Goal: Task Accomplishment & Management: Manage account settings

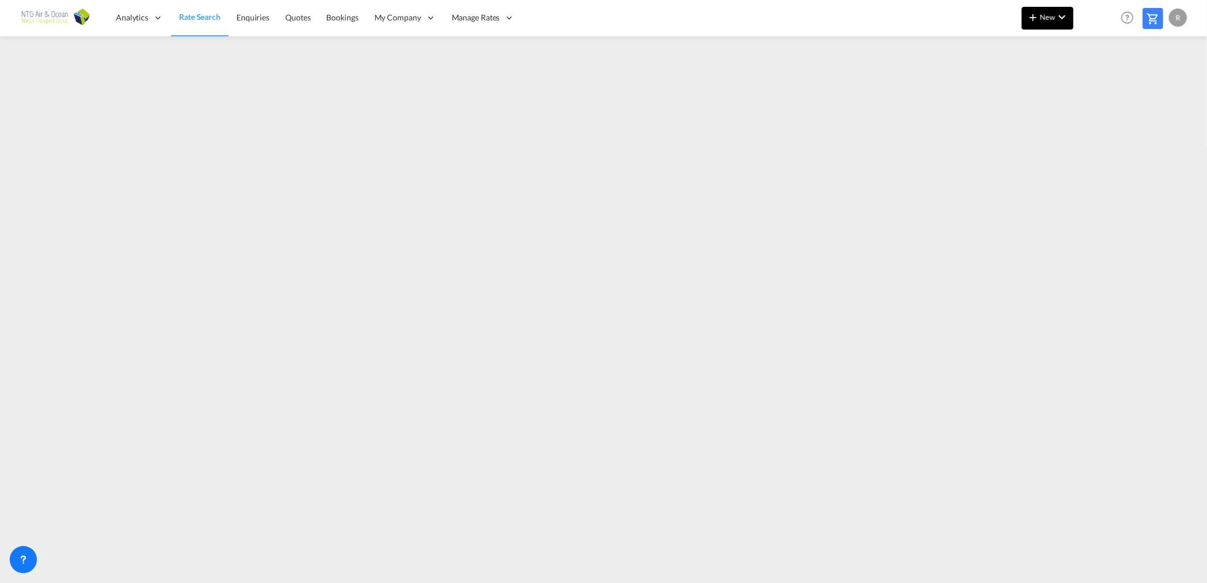
click at [1055, 19] on md-icon "icon-chevron-down" at bounding box center [1062, 17] width 14 height 14
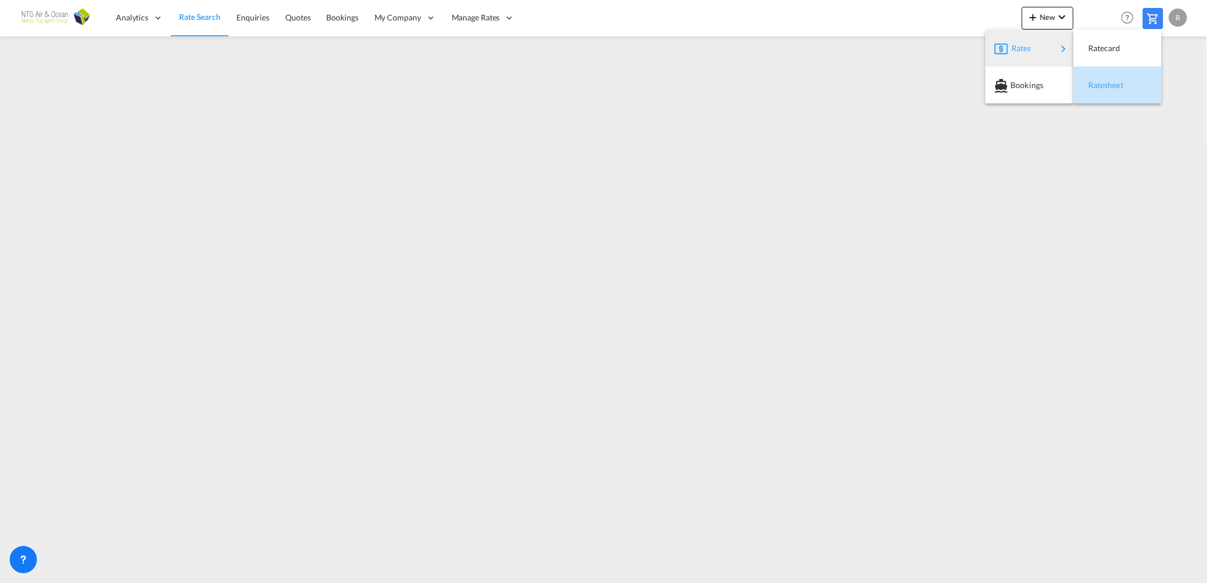
click at [1100, 83] on span "Ratesheet" at bounding box center [1094, 85] width 12 height 23
click at [201, 14] on span "Rate Search" at bounding box center [199, 17] width 41 height 10
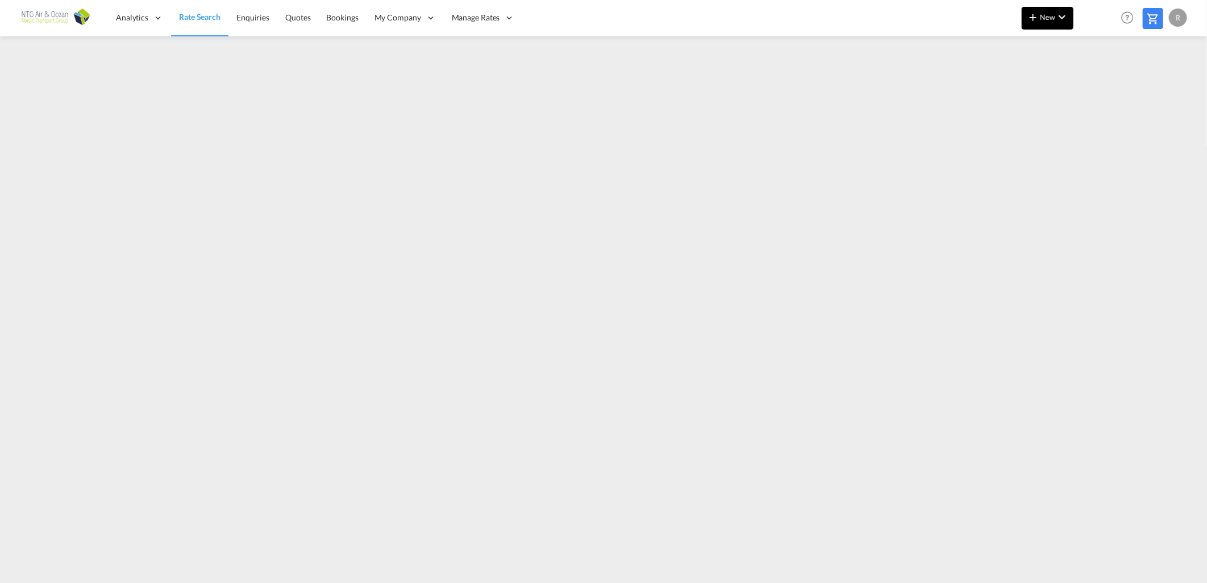
click at [1069, 21] on button "New" at bounding box center [1048, 18] width 52 height 23
click at [1100, 84] on span "Ratesheet" at bounding box center [1094, 85] width 12 height 23
